Goal: Share content: Share content

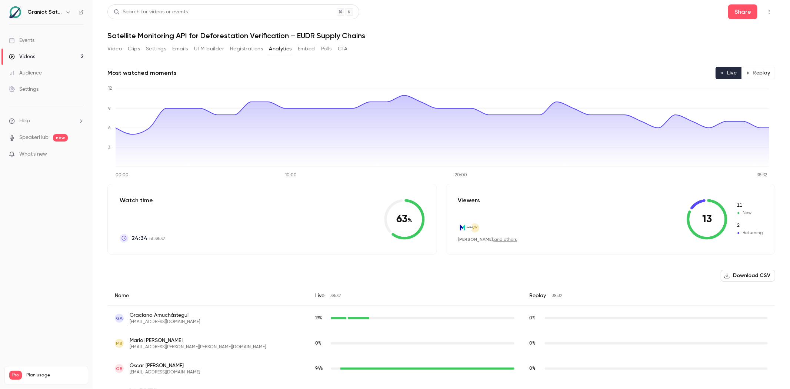
click at [116, 51] on button "Video" at bounding box center [114, 49] width 14 height 12
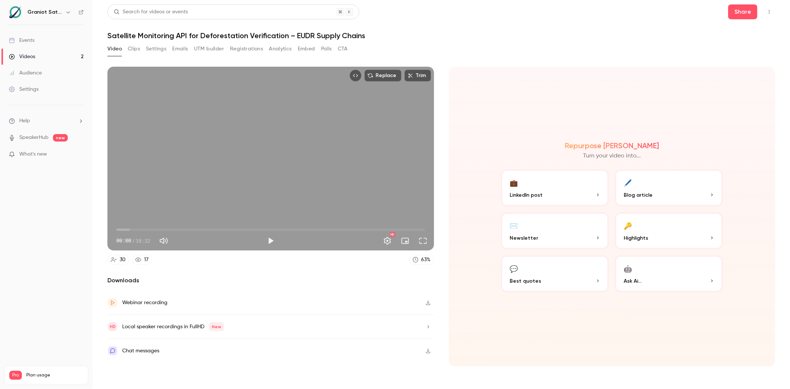
click at [266, 242] on button "Play" at bounding box center [270, 240] width 15 height 15
click at [124, 227] on span "01:01" at bounding box center [270, 230] width 309 height 12
click at [123, 229] on span "01:01" at bounding box center [124, 230] width 2 height 2
click at [122, 229] on span "00:32" at bounding box center [121, 230] width 2 height 2
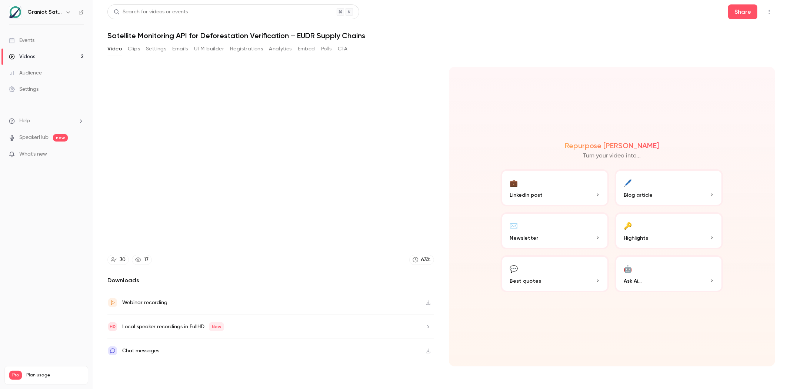
click at [202, 350] on div "Chat messages" at bounding box center [270, 351] width 327 height 24
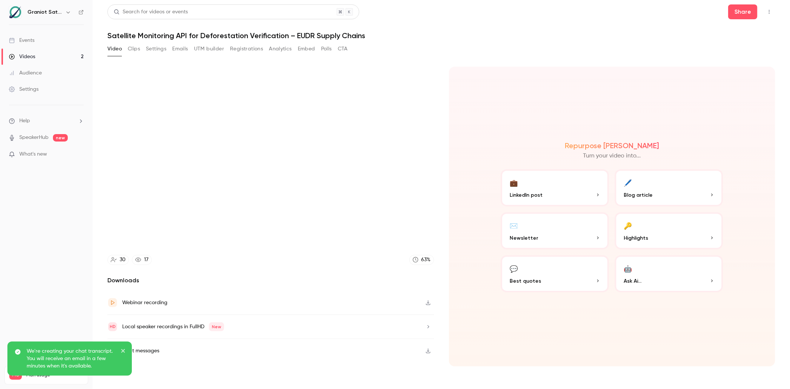
click at [542, 193] on p "LinkedIn post" at bounding box center [555, 195] width 90 height 8
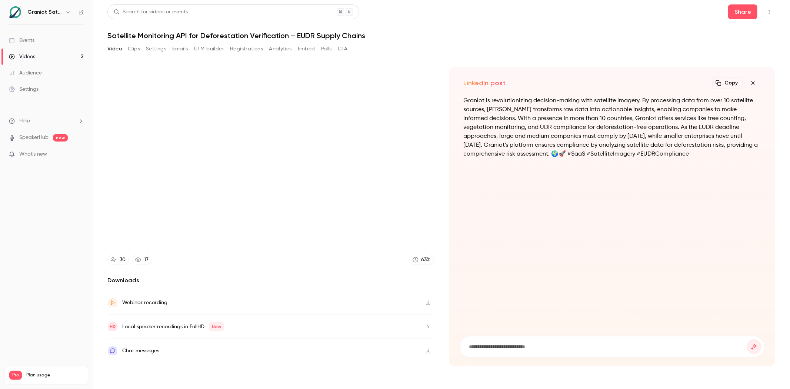
click at [751, 82] on icon "button" at bounding box center [753, 83] width 9 height 6
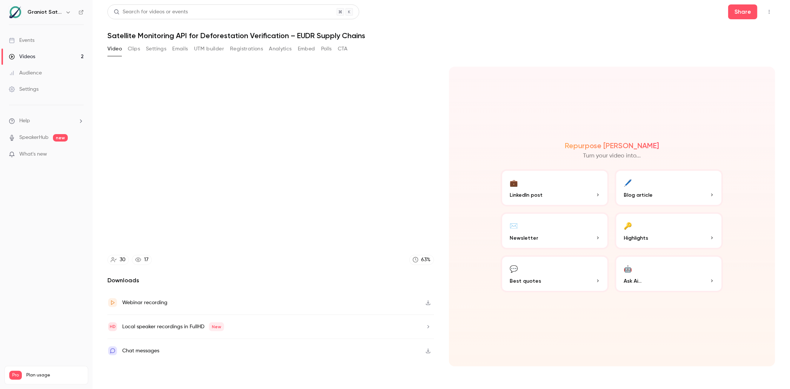
click at [634, 222] on button "🔑 Highlights" at bounding box center [669, 230] width 108 height 37
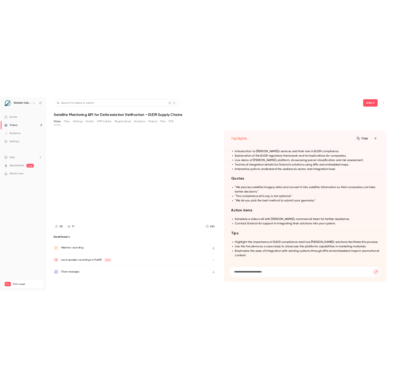
scroll to position [-267, 0]
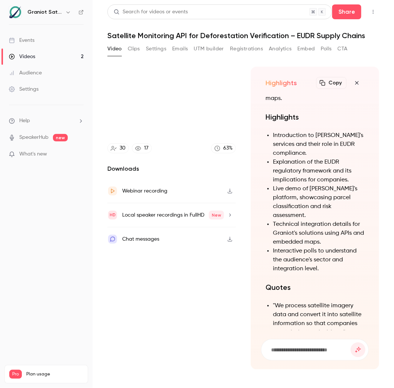
click at [326, 83] on icon "button" at bounding box center [323, 83] width 6 height 6
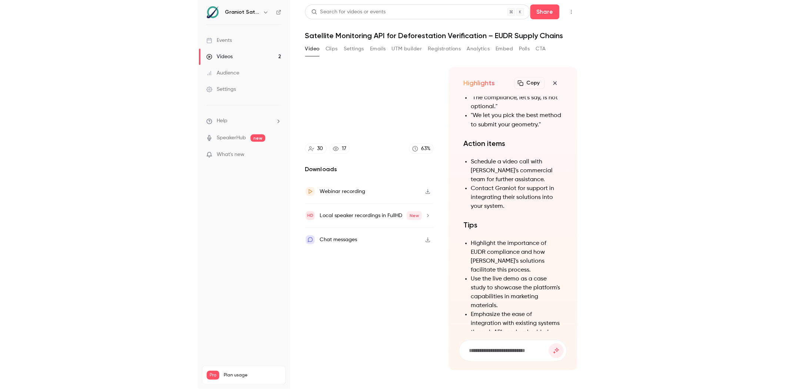
scroll to position [0, 0]
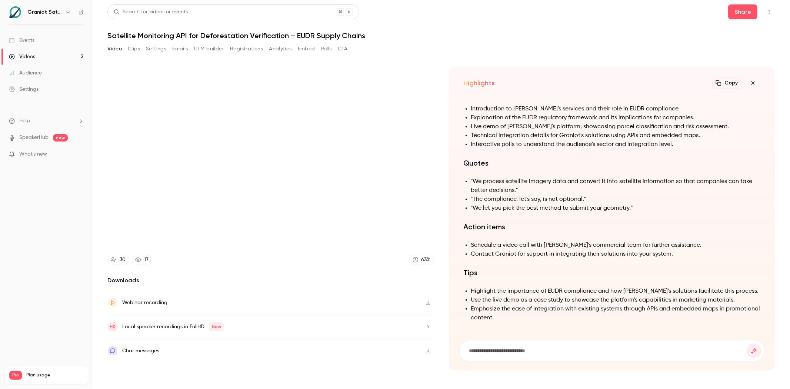
click at [756, 84] on icon "button" at bounding box center [753, 83] width 9 height 6
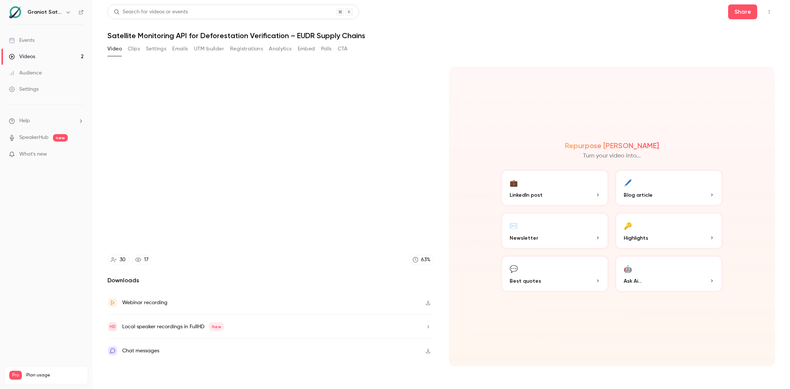
click at [567, 284] on p "Best quotes" at bounding box center [555, 281] width 90 height 8
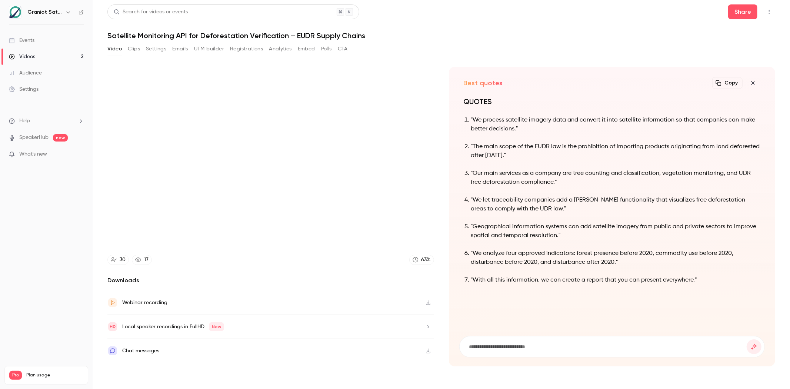
click at [752, 82] on icon "button" at bounding box center [753, 83] width 9 height 6
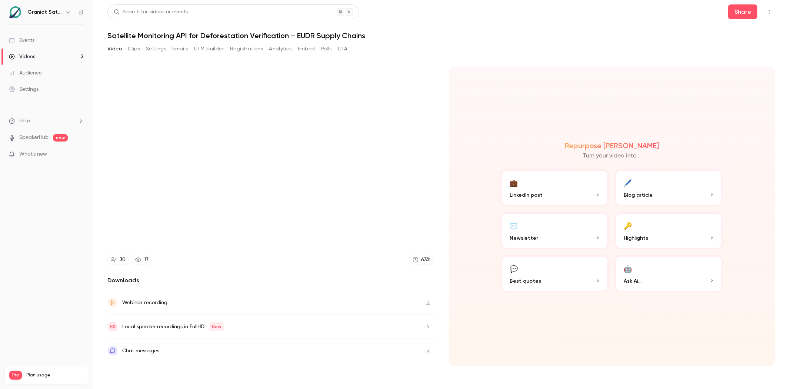
click at [675, 186] on button "🖊️ Blog article" at bounding box center [669, 187] width 108 height 37
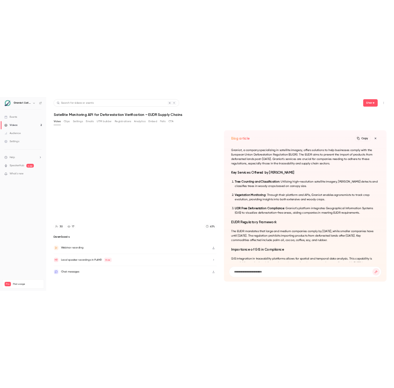
scroll to position [-211, 0]
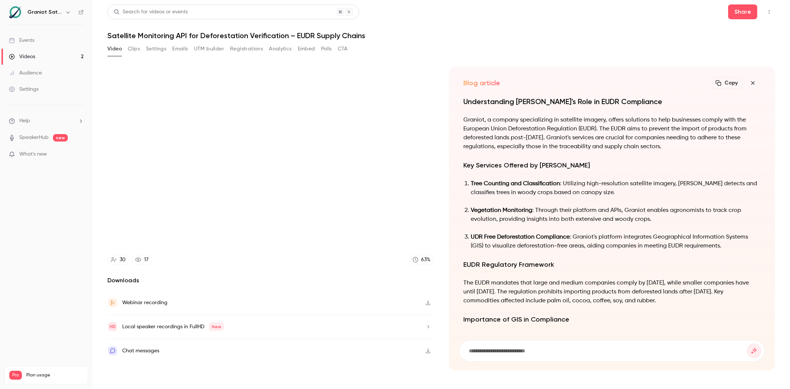
click at [751, 83] on icon "button" at bounding box center [753, 83] width 9 height 6
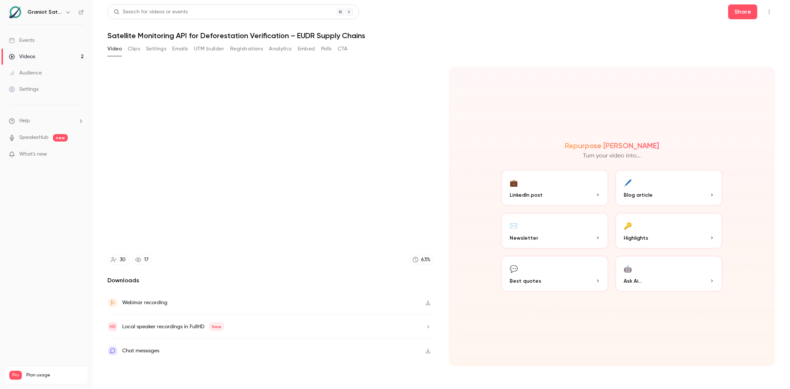
click at [695, 253] on div "💼 LinkedIn post 🖊️ Blog article ✉️ Newsletter 🔑 Highlights 💬 Best quotes 🤖 Ask …" at bounding box center [612, 230] width 222 height 123
click at [691, 263] on button "🤖 Ask Ai..." at bounding box center [669, 273] width 108 height 37
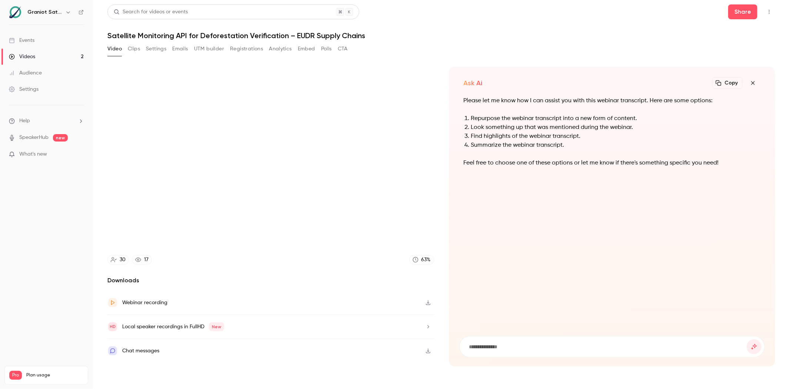
click at [753, 82] on icon "button" at bounding box center [753, 83] width 9 height 6
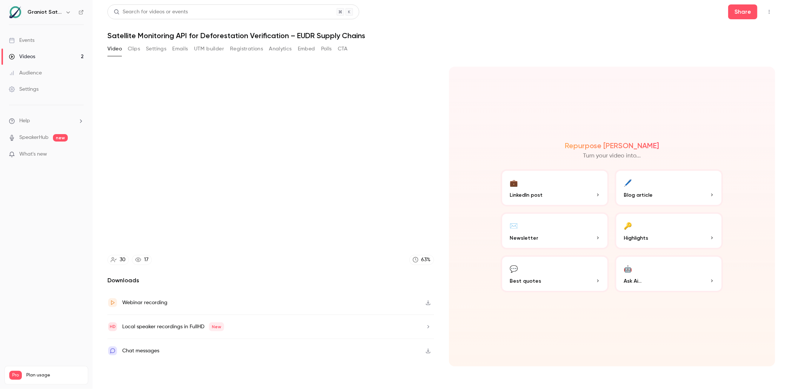
click at [557, 189] on button "💼 LinkedIn post" at bounding box center [555, 187] width 108 height 37
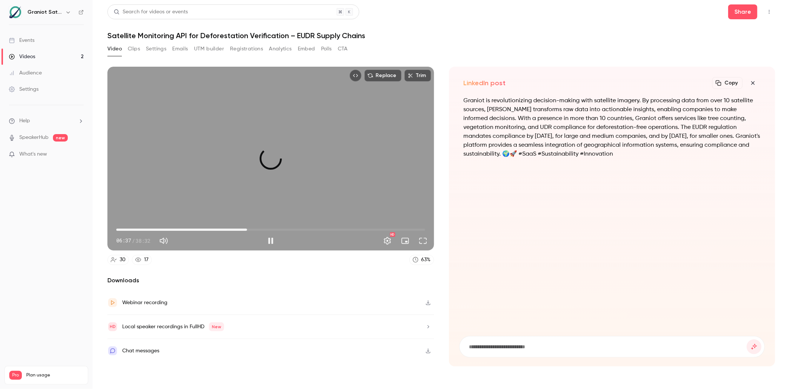
click at [247, 228] on span "16:19" at bounding box center [270, 230] width 309 height 12
click at [335, 229] on span "16:21" at bounding box center [270, 230] width 309 height 12
click at [368, 230] on span "31:23" at bounding box center [270, 230] width 309 height 12
click at [387, 227] on span "33:48" at bounding box center [270, 230] width 309 height 12
click at [399, 227] on span "33:48" at bounding box center [270, 230] width 309 height 12
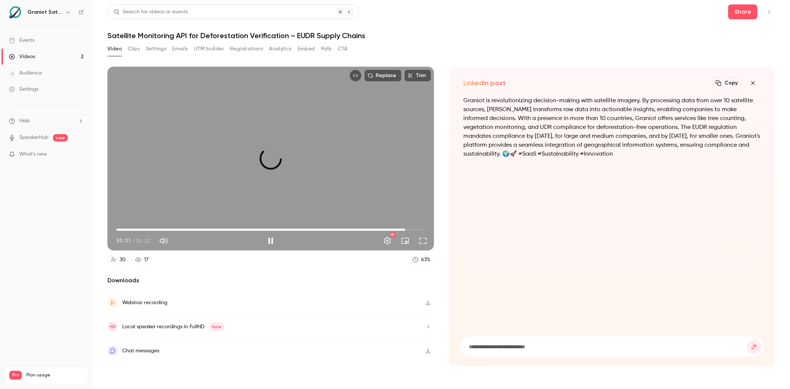
click at [405, 228] on span "36:03" at bounding box center [270, 230] width 309 height 12
click at [413, 228] on span "36:59" at bounding box center [270, 230] width 309 height 12
click at [401, 228] on span "35:33" at bounding box center [270, 230] width 309 height 12
click at [142, 226] on span "35:36" at bounding box center [270, 230] width 309 height 12
click at [129, 228] on span "01:34" at bounding box center [270, 230] width 309 height 12
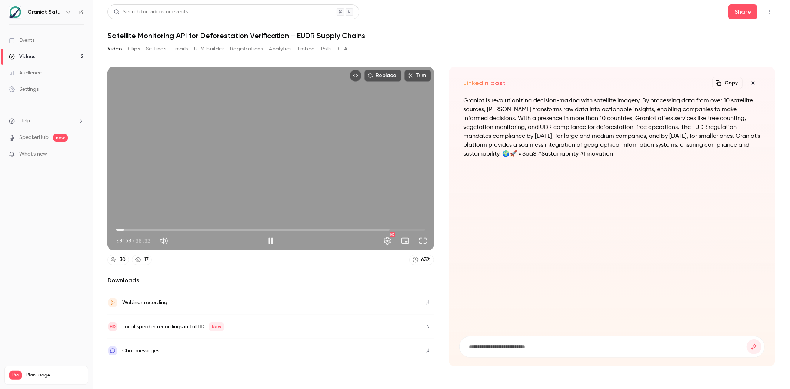
click at [124, 228] on span "00:58" at bounding box center [270, 230] width 309 height 12
click at [120, 228] on span "00:59" at bounding box center [270, 230] width 309 height 12
click at [127, 228] on span "01:23" at bounding box center [270, 230] width 309 height 12
click at [123, 229] on span "00:50" at bounding box center [270, 230] width 309 height 12
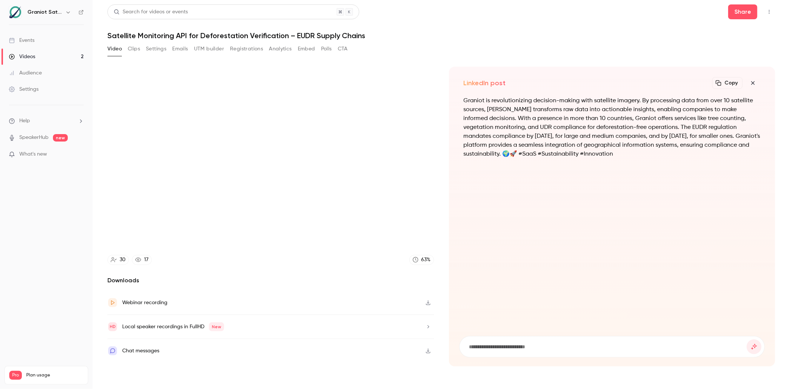
click at [431, 299] on button "button" at bounding box center [428, 303] width 12 height 12
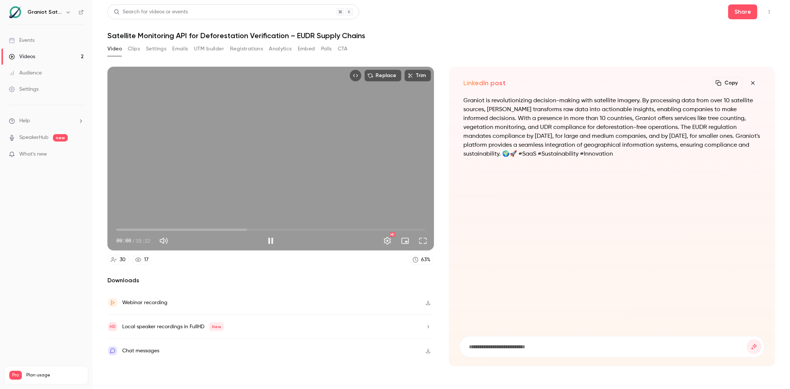
type input "***"
click at [131, 230] on span "01:51" at bounding box center [270, 230] width 309 height 12
click at [267, 239] on button "Pause" at bounding box center [270, 240] width 15 height 15
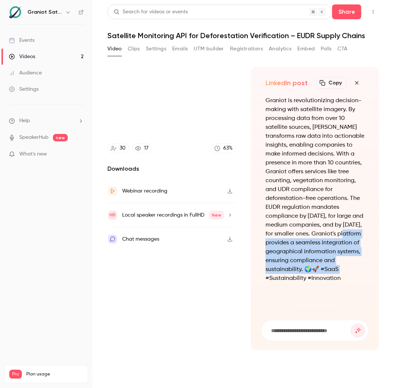
drag, startPoint x: 336, startPoint y: 232, endPoint x: 348, endPoint y: 269, distance: 38.7
click at [348, 269] on p "Graniot is revolutionizing decision-making with satellite imagery. By processin…" at bounding box center [315, 189] width 99 height 187
copy p "Graniot's platform provides a seamless integration of geographical information …"
click at [355, 83] on icon "button" at bounding box center [357, 83] width 9 height 6
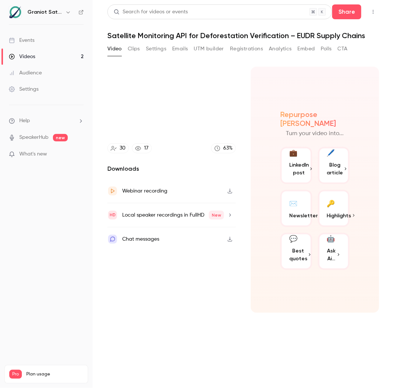
click at [297, 202] on div "✉️" at bounding box center [293, 202] width 8 height 11
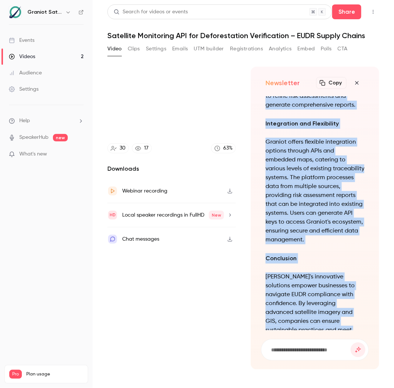
scroll to position [0, 0]
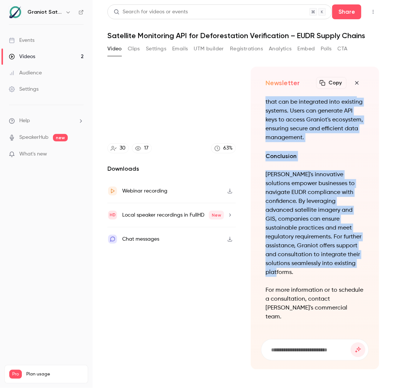
drag, startPoint x: 264, startPoint y: 164, endPoint x: 360, endPoint y: 280, distance: 151.1
click at [360, 280] on div "Navigating EUDR Compliance with [PERSON_NAME]'s Advanced Satellite Imagery Solu…" at bounding box center [315, 213] width 108 height 234
copy div "Graniot's Classification System Graniot's platform allows users to submit geome…"
click at [354, 81] on icon "button" at bounding box center [357, 83] width 9 height 6
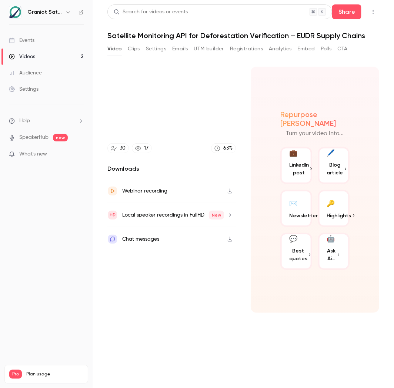
click at [342, 196] on button "🔑 Highlights" at bounding box center [334, 208] width 32 height 37
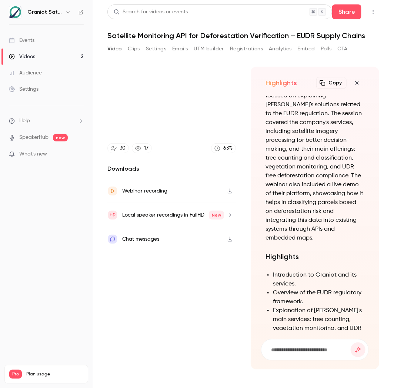
scroll to position [-493, 0]
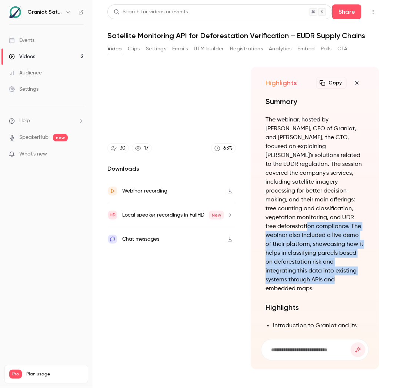
drag, startPoint x: 338, startPoint y: 225, endPoint x: 330, endPoint y: 286, distance: 61.7
click at [330, 286] on p "The webinar, hosted by [PERSON_NAME], CEO of Graniot, and [PERSON_NAME], the CT…" at bounding box center [315, 205] width 99 height 178
copy p "The webinar also included a live demo of their platform, showcasing how it help…"
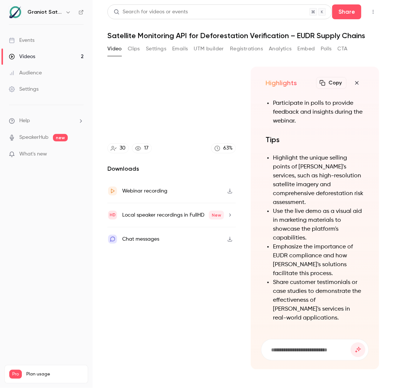
scroll to position [0, 0]
click at [354, 81] on icon "button" at bounding box center [357, 83] width 9 height 6
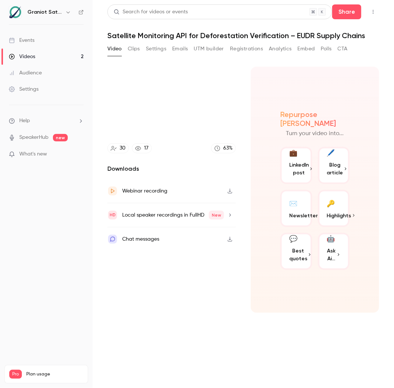
click at [330, 161] on span "Blog article" at bounding box center [335, 169] width 16 height 16
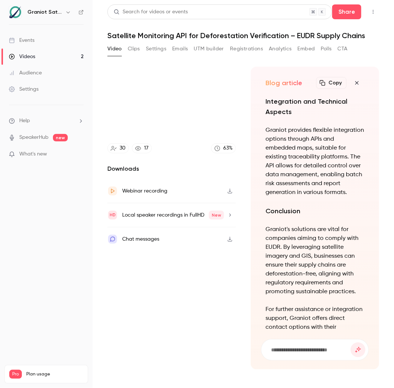
scroll to position [0, 0]
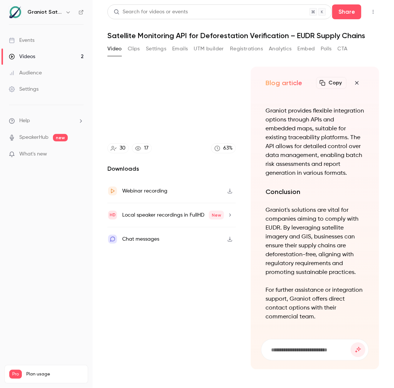
click at [356, 83] on icon "button" at bounding box center [357, 83] width 9 height 6
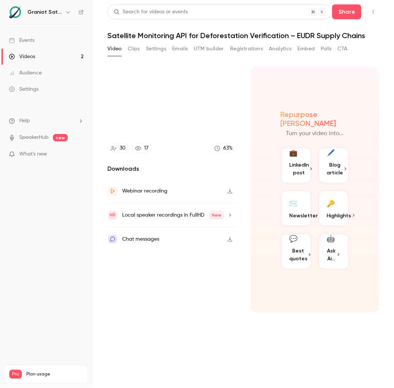
click at [299, 161] on span "LinkedIn post" at bounding box center [299, 169] width 20 height 16
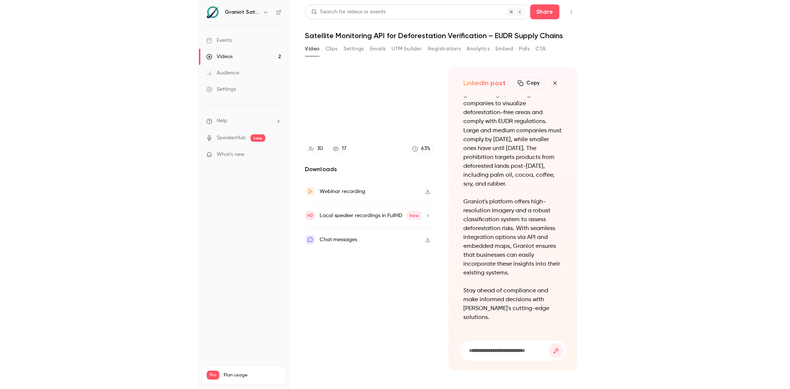
scroll to position [-130, 0]
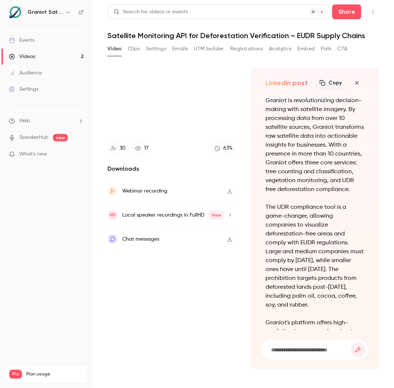
click at [353, 81] on icon "button" at bounding box center [357, 83] width 9 height 6
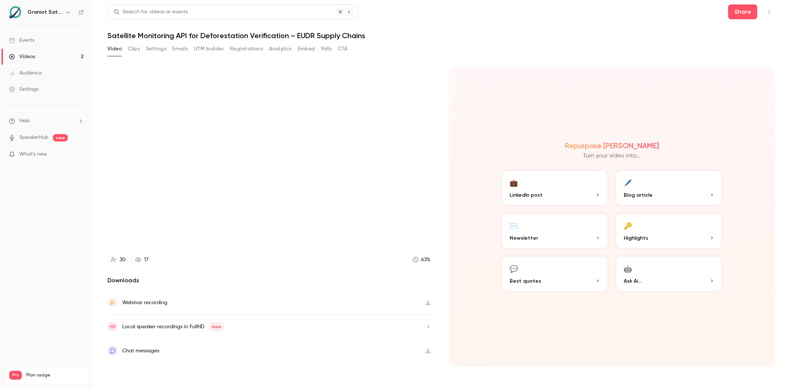
click at [738, 19] on header "Search for videos or events Share Satellite Monitoring API for Deforestation Ve…" at bounding box center [441, 22] width 668 height 36
click at [740, 15] on button "Share" at bounding box center [742, 11] width 29 height 15
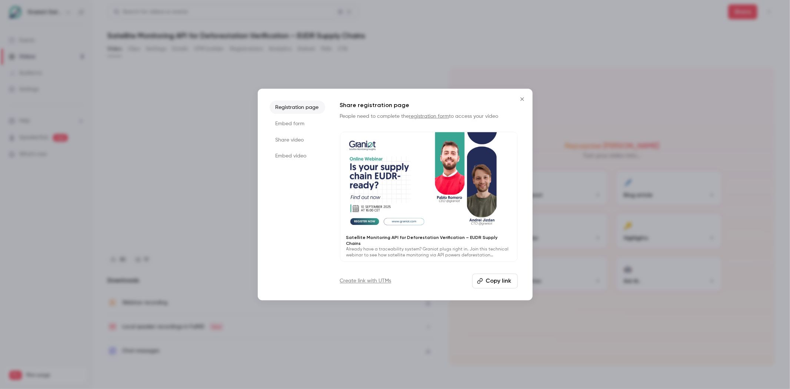
click at [295, 141] on li "Share video" at bounding box center [298, 139] width 56 height 13
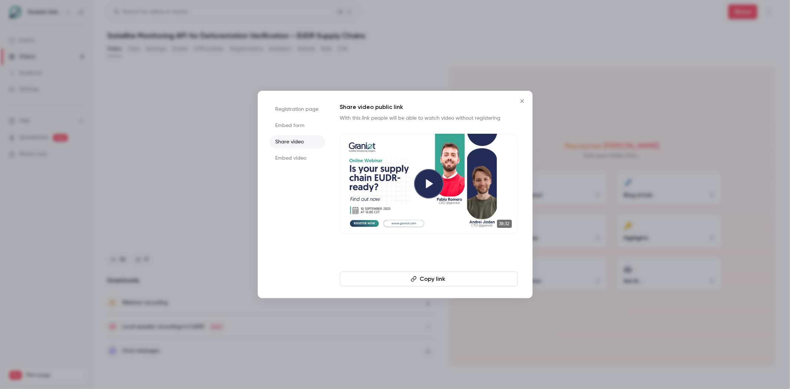
click at [315, 109] on li "Registration page" at bounding box center [298, 109] width 56 height 13
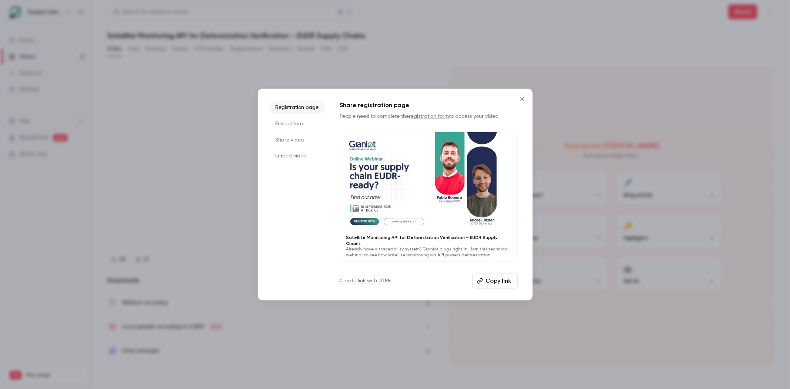
click at [509, 282] on button "Copy link" at bounding box center [495, 280] width 46 height 15
click at [292, 142] on li "Share video" at bounding box center [298, 139] width 56 height 13
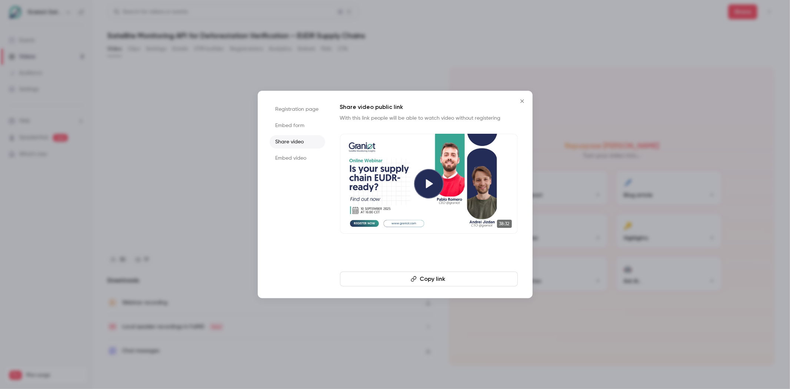
click at [521, 104] on button "Close" at bounding box center [522, 101] width 15 height 15
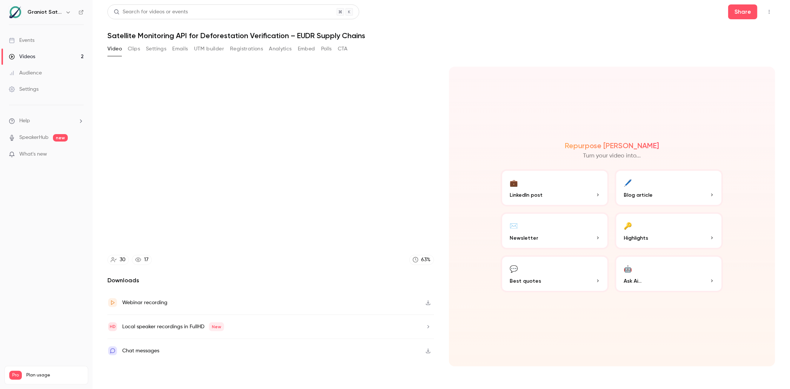
click at [276, 49] on button "Analytics" at bounding box center [280, 49] width 23 height 12
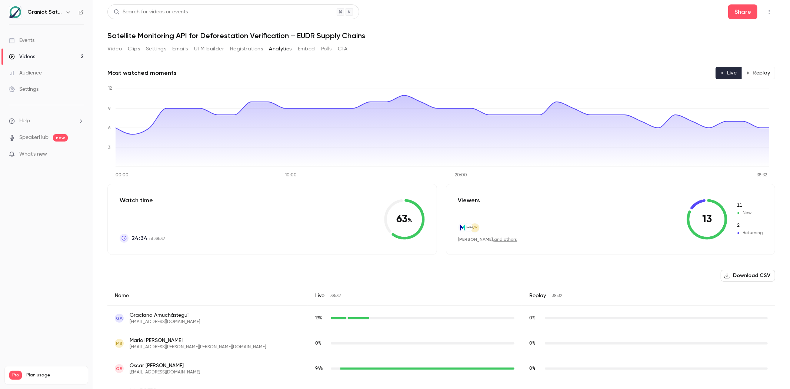
click at [744, 75] on button "Replay" at bounding box center [759, 73] width 34 height 13
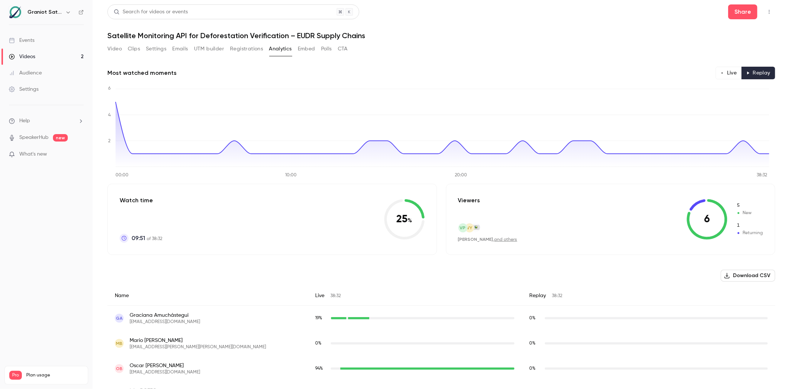
click at [725, 71] on button "Live" at bounding box center [729, 73] width 26 height 13
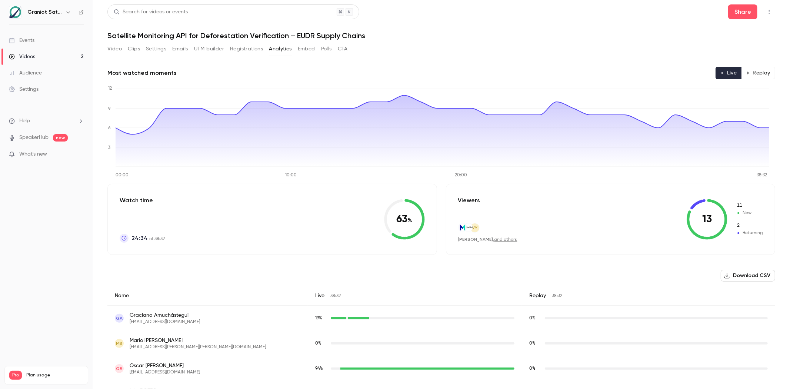
click at [125, 46] on div "Video Clips Settings Emails UTM builder Registrations Analytics Embed Polls CTA" at bounding box center [227, 49] width 240 height 12
click at [134, 47] on button "Clips" at bounding box center [134, 49] width 12 height 12
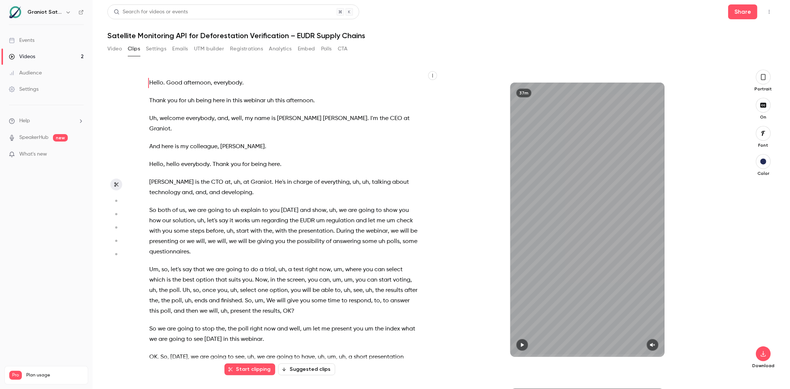
click at [113, 48] on button "Video" at bounding box center [114, 49] width 14 height 12
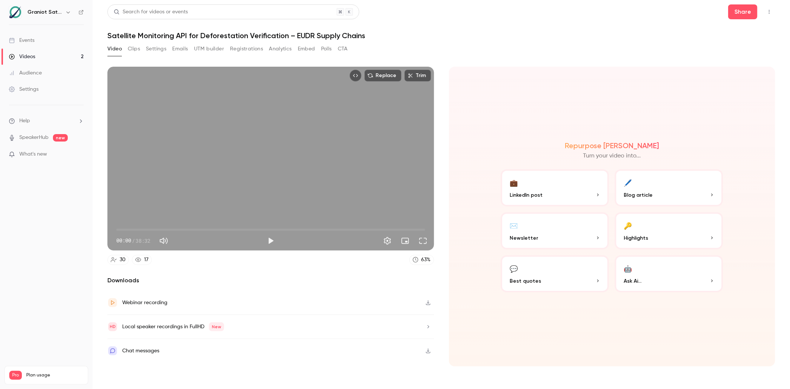
click at [136, 50] on button "Clips" at bounding box center [134, 49] width 12 height 12
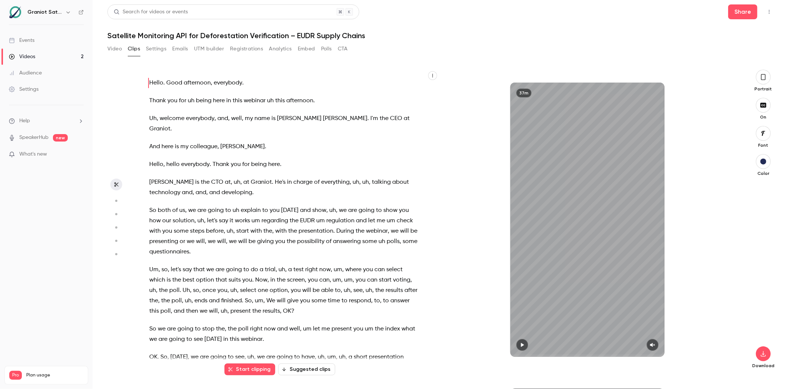
click at [112, 51] on button "Video" at bounding box center [114, 49] width 14 height 12
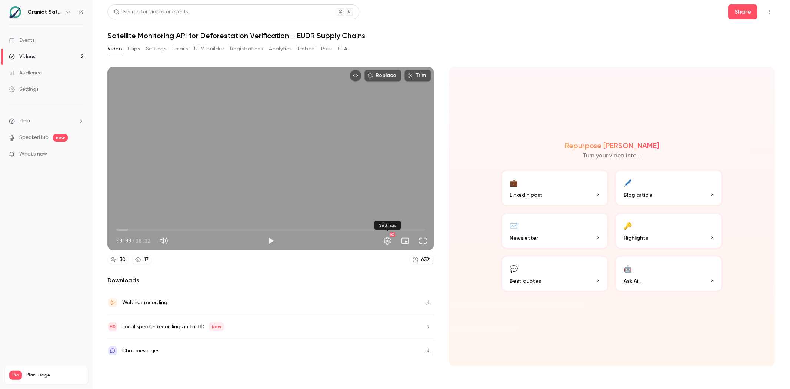
click at [387, 246] on button "Settings" at bounding box center [387, 240] width 15 height 15
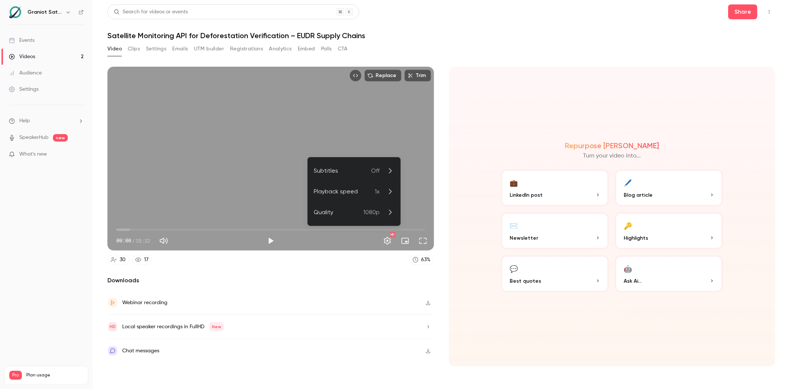
click at [387, 246] on div at bounding box center [395, 194] width 790 height 389
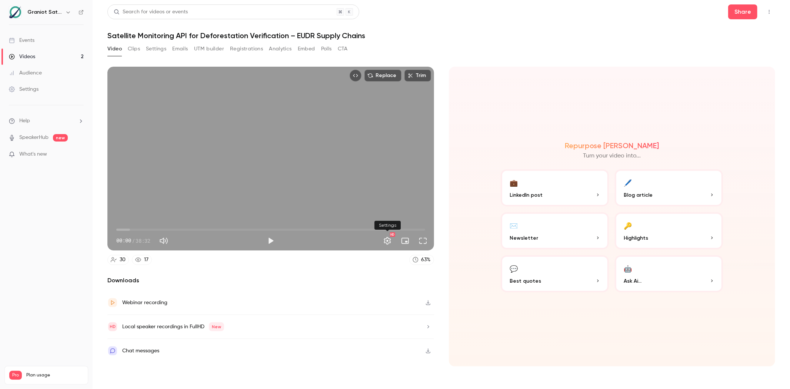
click at [387, 243] on button "Settings" at bounding box center [387, 240] width 15 height 15
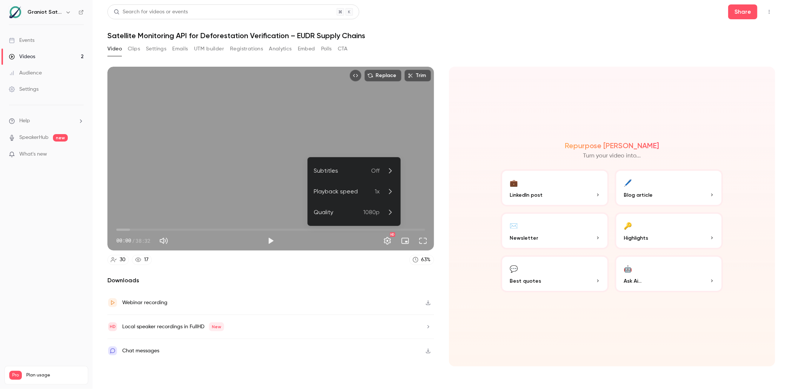
click at [388, 173] on icon at bounding box center [390, 170] width 9 height 9
click at [354, 213] on div "English ([GEOGRAPHIC_DATA])" at bounding box center [360, 215] width 68 height 9
click at [743, 16] on div at bounding box center [395, 194] width 790 height 389
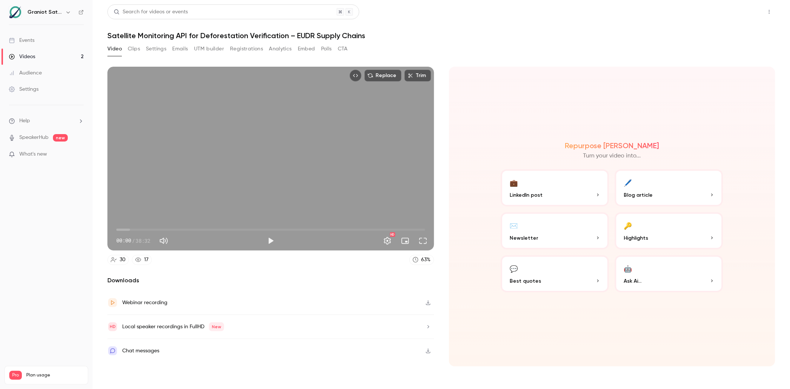
click at [738, 12] on button "Share" at bounding box center [742, 11] width 29 height 15
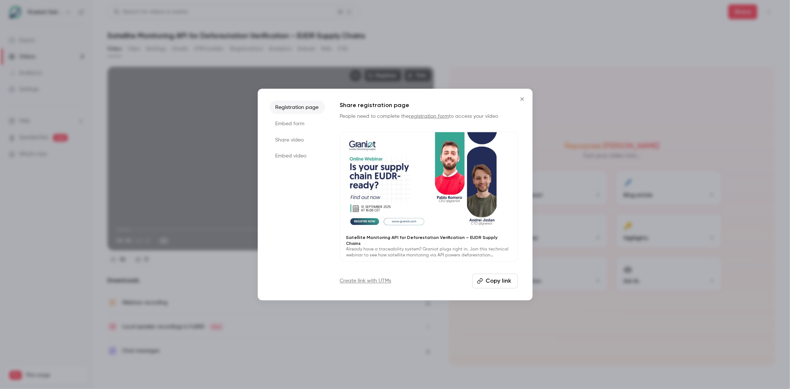
click at [299, 143] on li "Share video" at bounding box center [298, 139] width 56 height 13
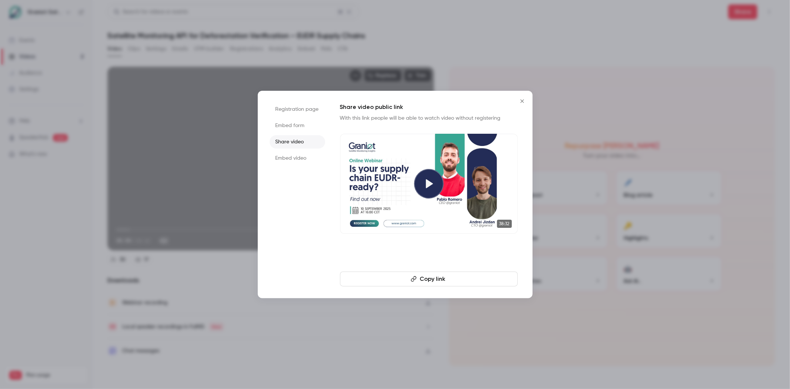
click at [293, 109] on li "Registration page" at bounding box center [298, 109] width 56 height 13
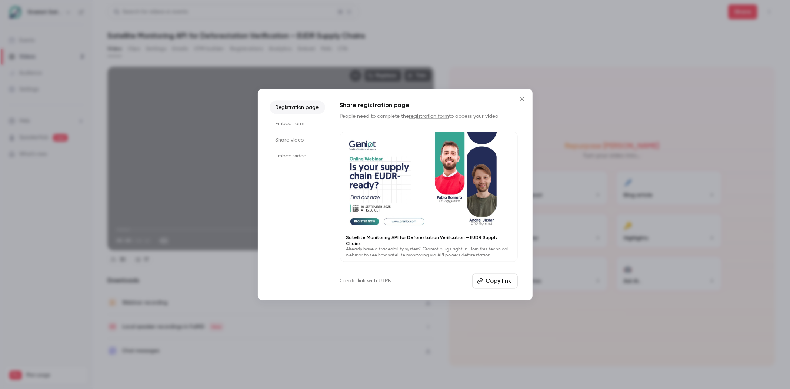
click at [489, 273] on button "Copy link" at bounding box center [495, 280] width 46 height 15
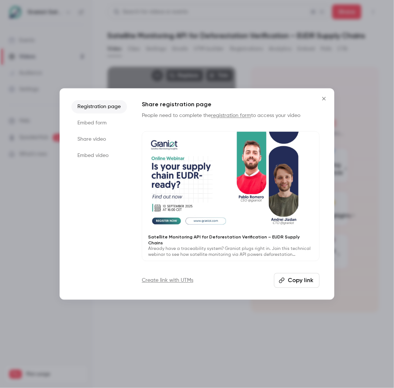
click at [286, 276] on button "Copy link" at bounding box center [297, 280] width 46 height 15
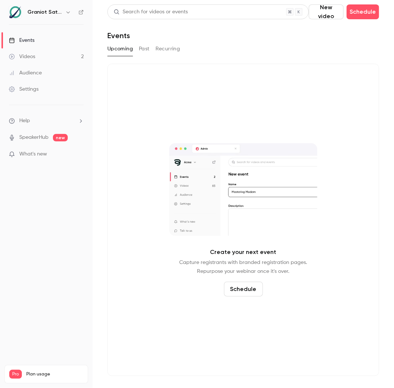
click at [149, 50] on button "Past" at bounding box center [144, 49] width 11 height 12
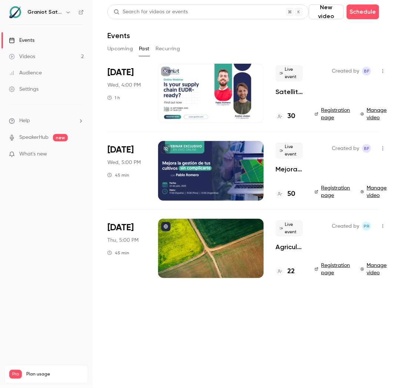
click at [179, 92] on div at bounding box center [211, 93] width 106 height 59
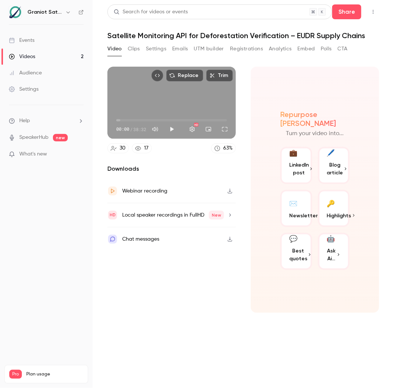
click at [242, 46] on button "Registrations" at bounding box center [246, 49] width 33 height 12
